Goal: Transaction & Acquisition: Purchase product/service

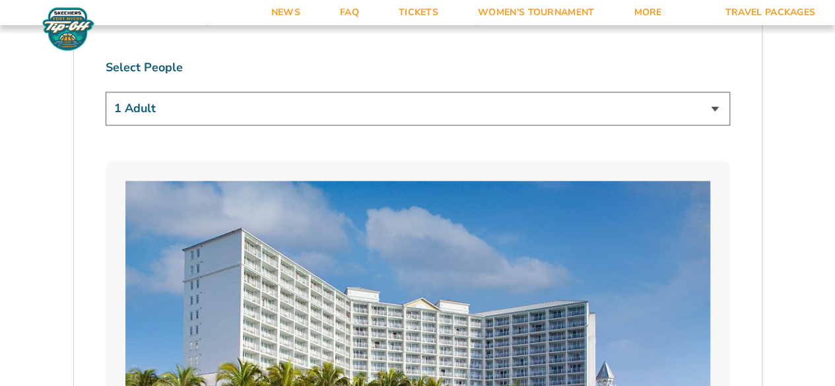
scroll to position [858, 0]
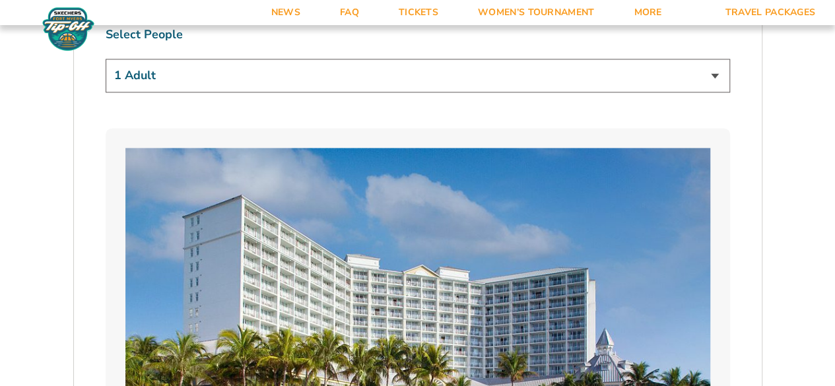
click at [715, 72] on select "1 Adult 2 Adults 3 Adults 4 Adults 2 Adults + 1 Child 2 Adults + 2 Children 2 A…" at bounding box center [418, 76] width 624 height 34
select select "2 Adults"
click at [106, 59] on select "1 Adult 2 Adults 3 Adults 4 Adults 2 Adults + 1 Child 2 Adults + 2 Children 2 A…" at bounding box center [418, 76] width 624 height 34
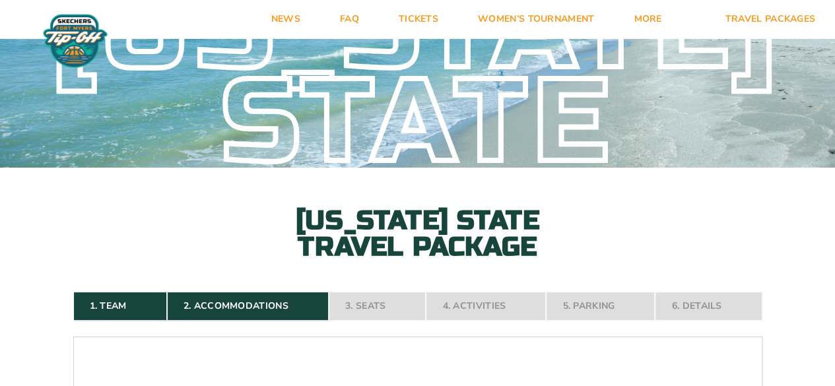
scroll to position [0, 0]
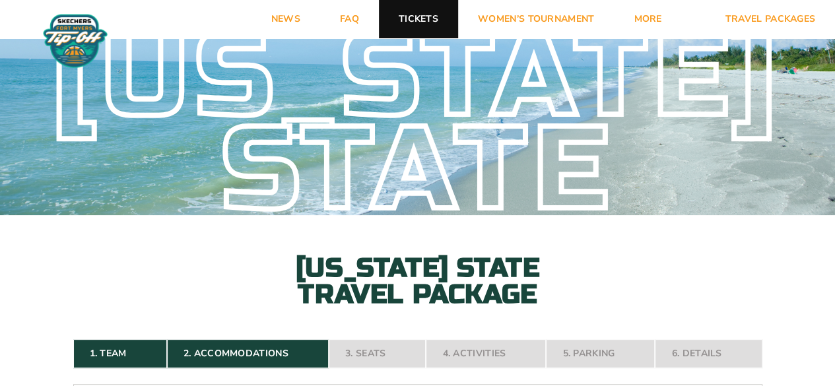
click at [408, 16] on link "Tickets" at bounding box center [418, 19] width 79 height 38
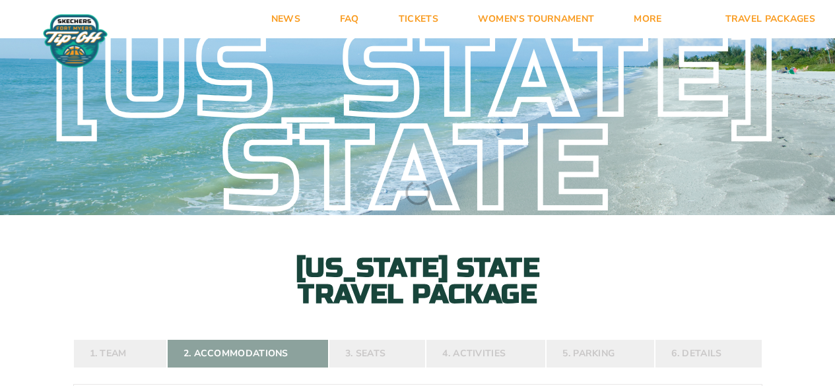
select select "2 Adults"
select select
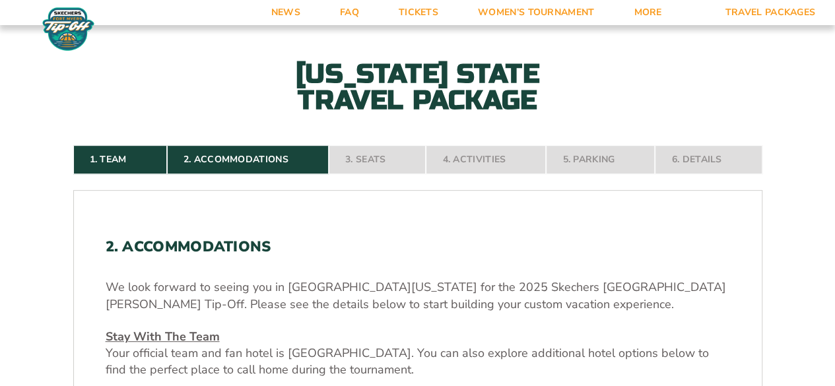
scroll to position [198, 0]
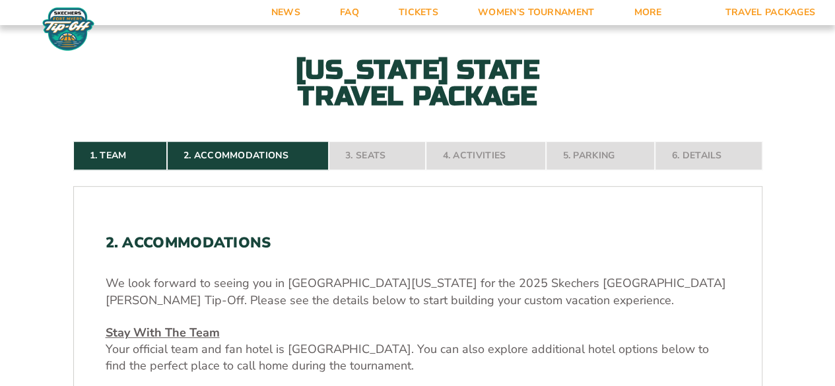
click at [366, 156] on nav "1. Team 2. Accommodations 3. Seats 4. Activities 5. Parking 6. Details" at bounding box center [417, 155] width 689 height 29
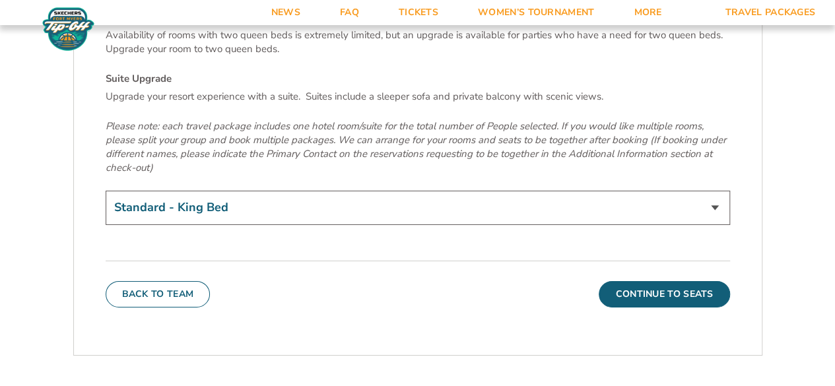
scroll to position [4554, 0]
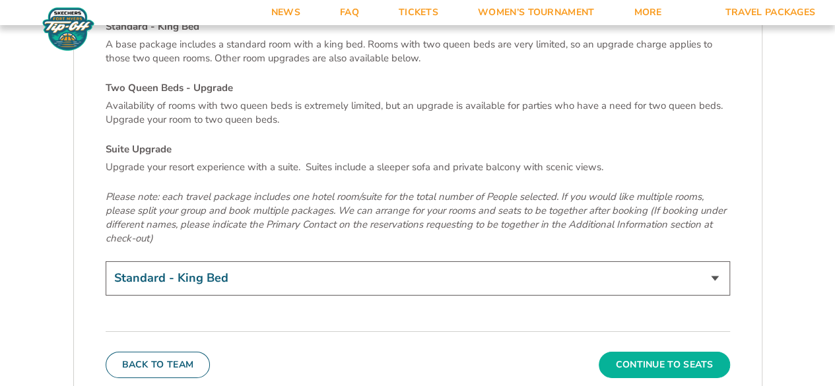
click at [628, 352] on button "Continue To Seats" at bounding box center [664, 365] width 131 height 26
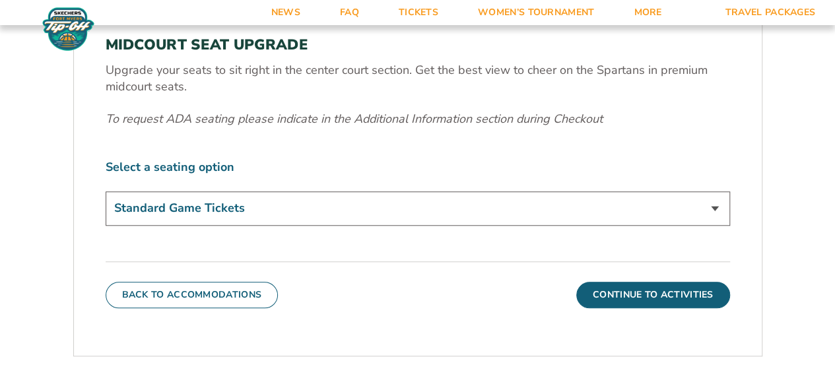
scroll to position [512, 0]
click at [714, 207] on select "Standard Game Tickets Midcourt Seat Upgrade (+$140 per person)" at bounding box center [418, 208] width 624 height 34
select select "Midcourt Seat Upgrade"
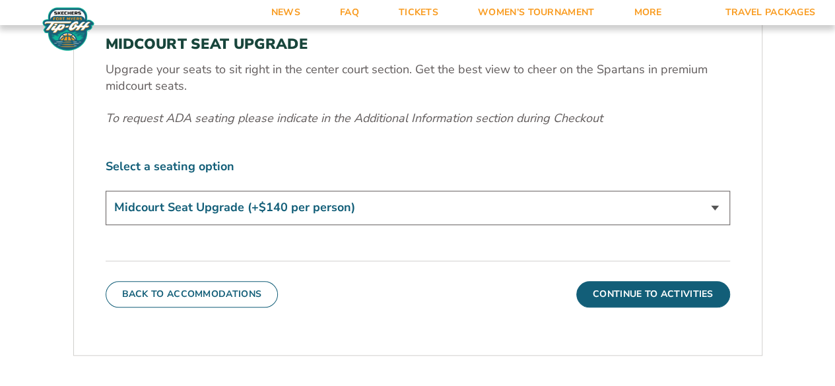
click at [106, 191] on select "Standard Game Tickets Midcourt Seat Upgrade (+$140 per person)" at bounding box center [418, 208] width 624 height 34
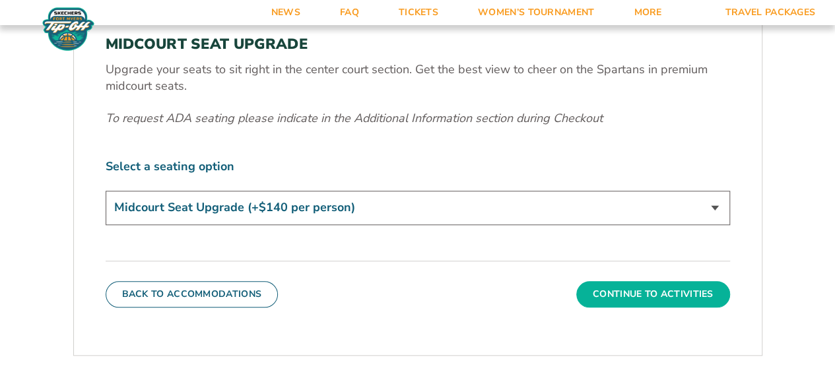
click at [639, 291] on button "Continue To Activities" at bounding box center [653, 294] width 154 height 26
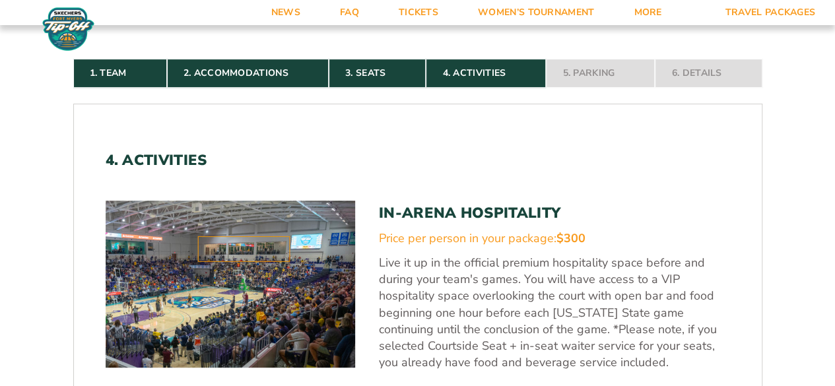
scroll to position [314, 0]
